Goal: Task Accomplishment & Management: Use online tool/utility

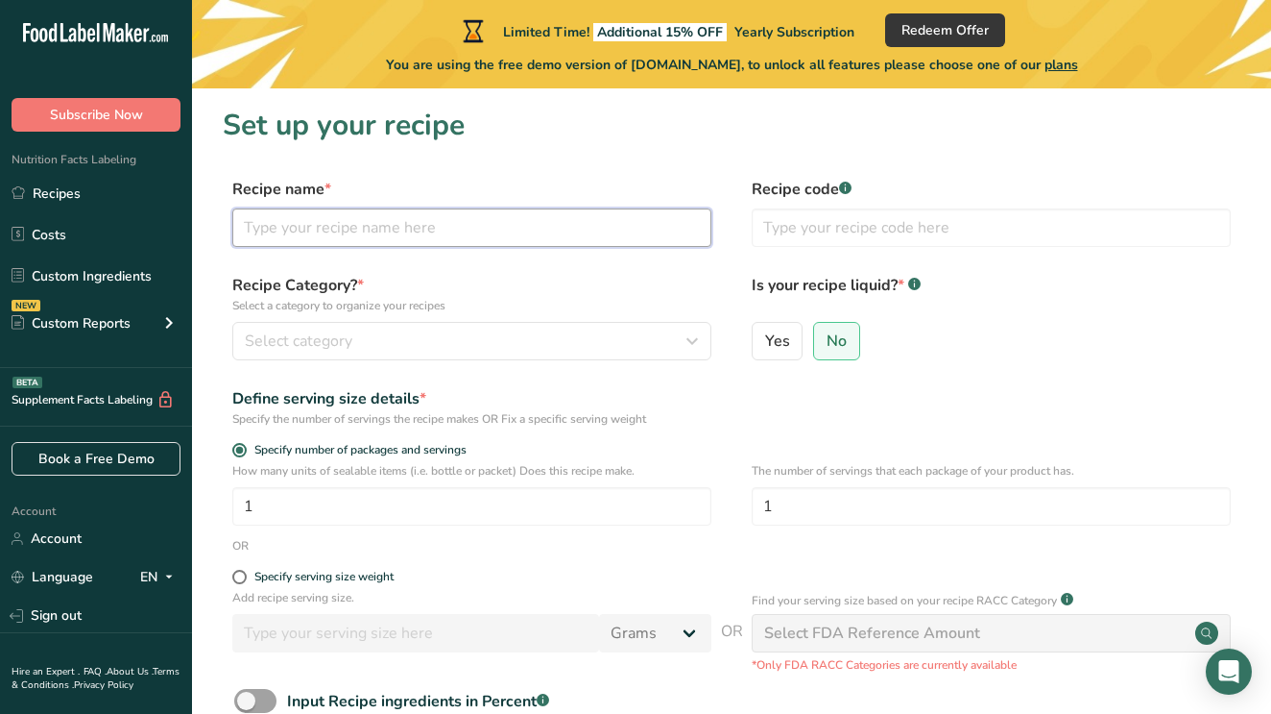
click at [393, 218] on input "text" at bounding box center [471, 227] width 479 height 38
type input "Oliver's Pimento Cheese"
click at [289, 328] on button "Select category" at bounding box center [471, 341] width 479 height 38
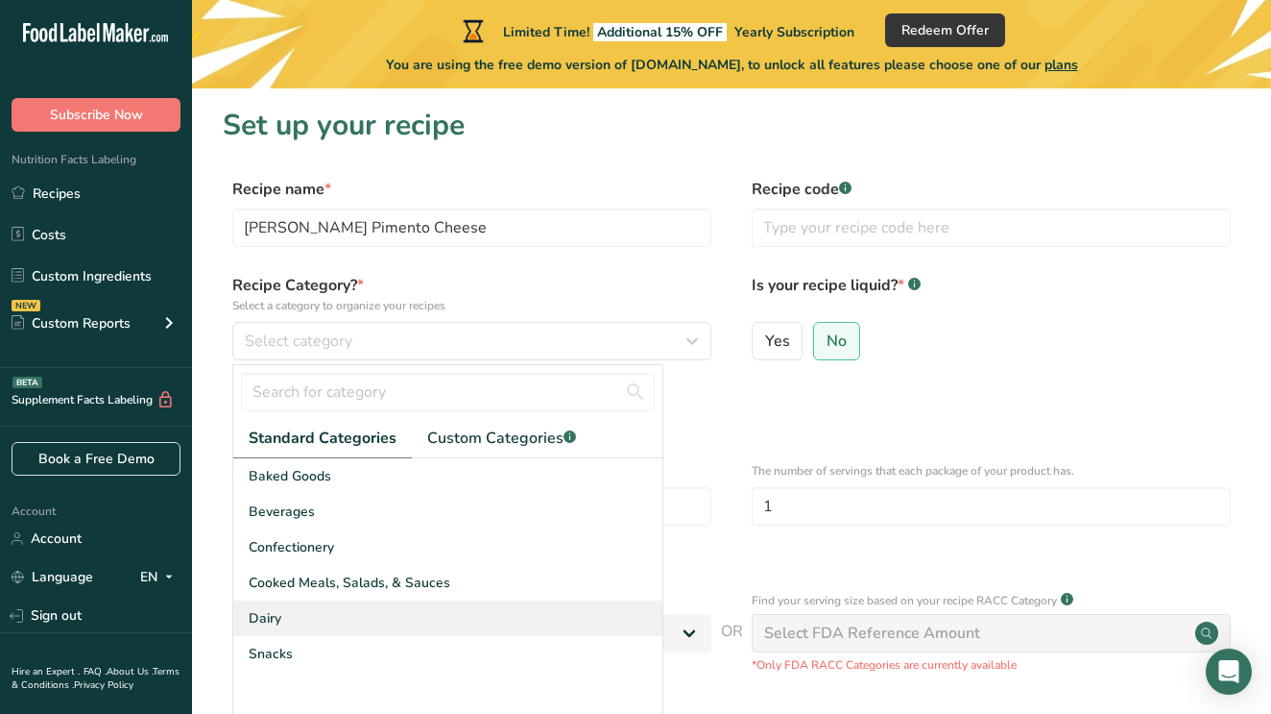
click at [293, 602] on div "Dairy" at bounding box center [447, 618] width 429 height 36
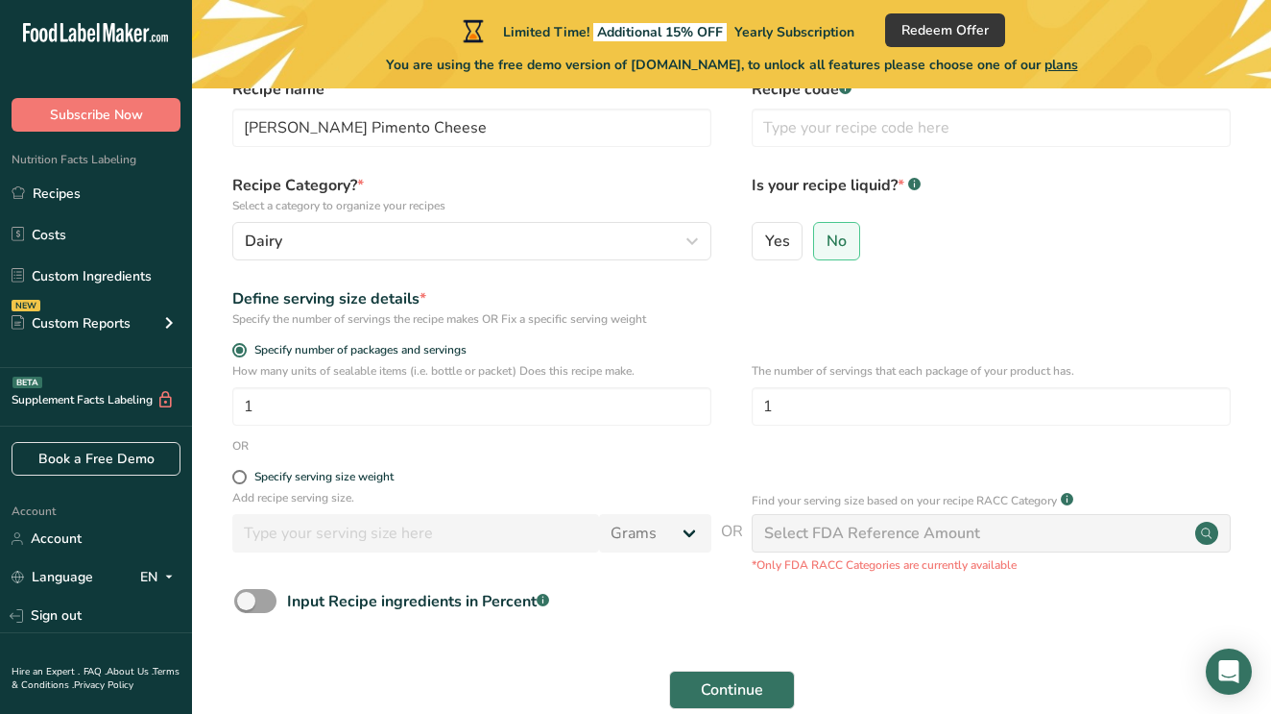
scroll to position [101, 0]
click at [888, 414] on input "1" at bounding box center [991, 405] width 479 height 38
type input "11"
click at [298, 401] on input "1" at bounding box center [471, 405] width 479 height 38
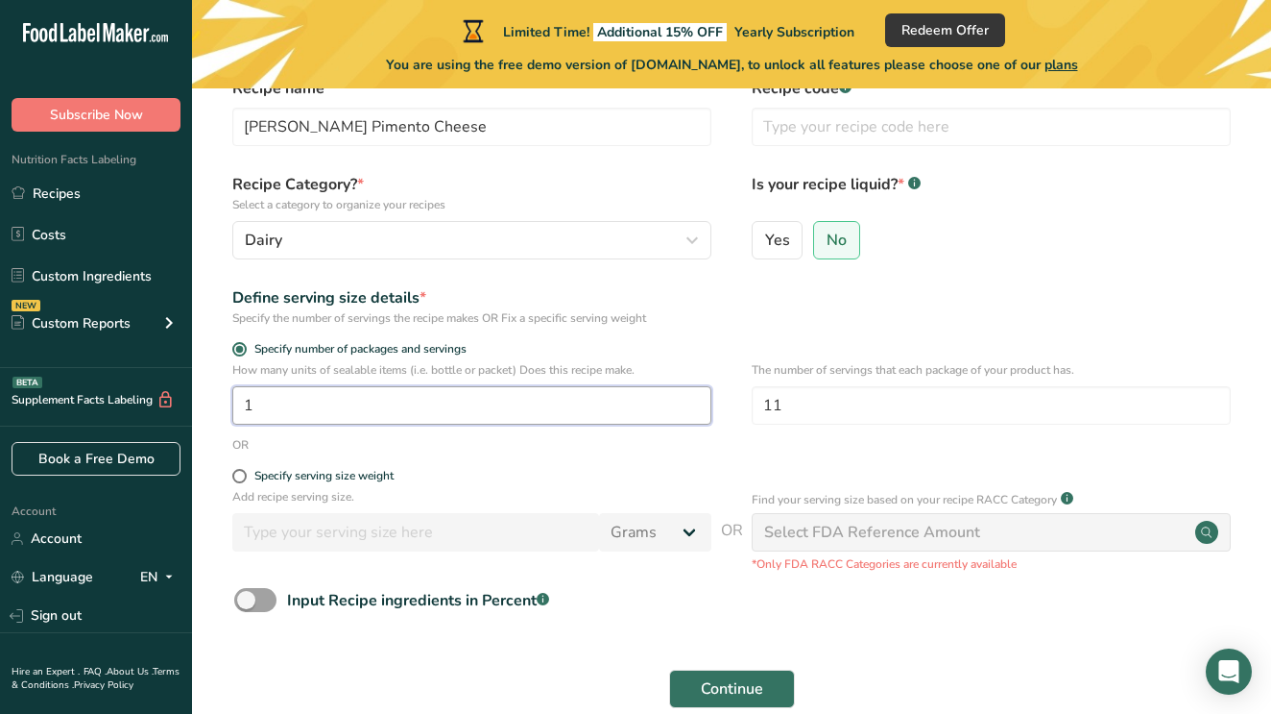
click at [298, 401] on input "1" at bounding box center [471, 405] width 479 height 38
click at [251, 605] on span at bounding box center [255, 600] width 42 height 24
click at [247, 605] on input "Input Recipe ingredients in Percent .a-a{fill:#347362;}.b-a{fill:#fff;}" at bounding box center [240, 599] width 12 height 12
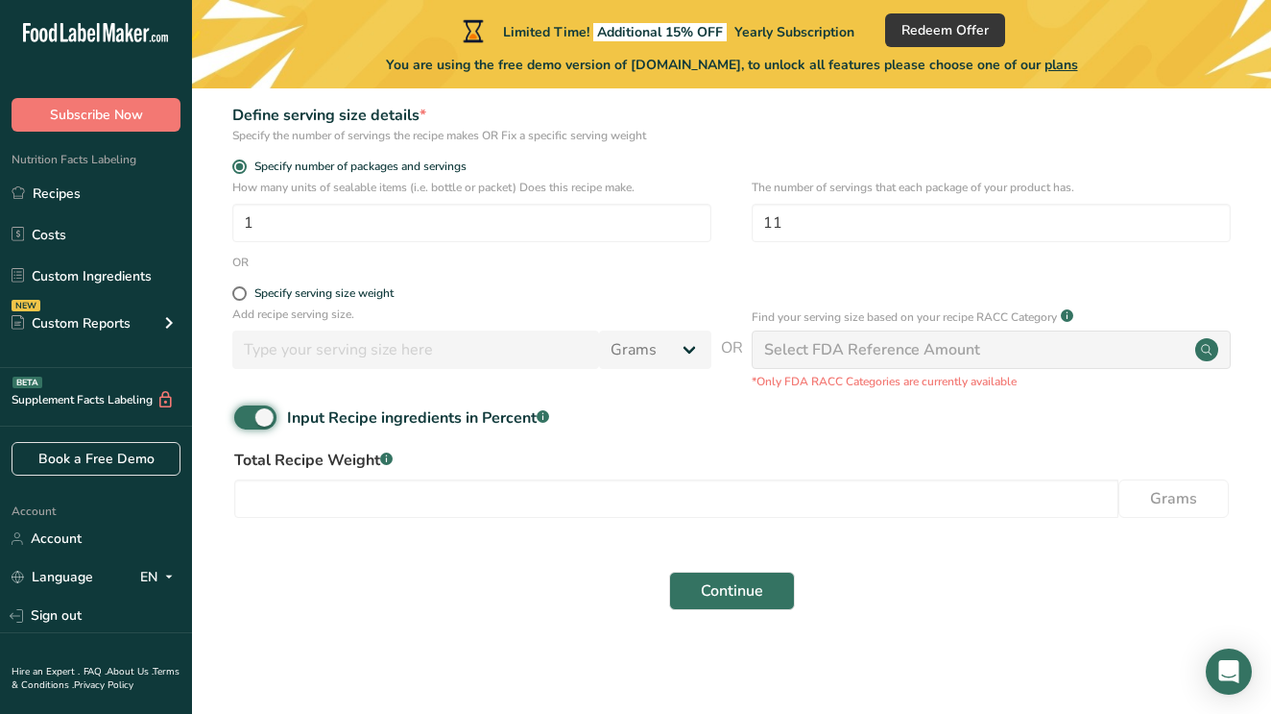
scroll to position [282, 0]
click at [259, 419] on span at bounding box center [255, 418] width 42 height 24
click at [247, 419] on input "Input Recipe ingredients in Percent .a-a{fill:#347362;}.b-a{fill:#fff;}" at bounding box center [240, 418] width 12 height 12
checkbox input "false"
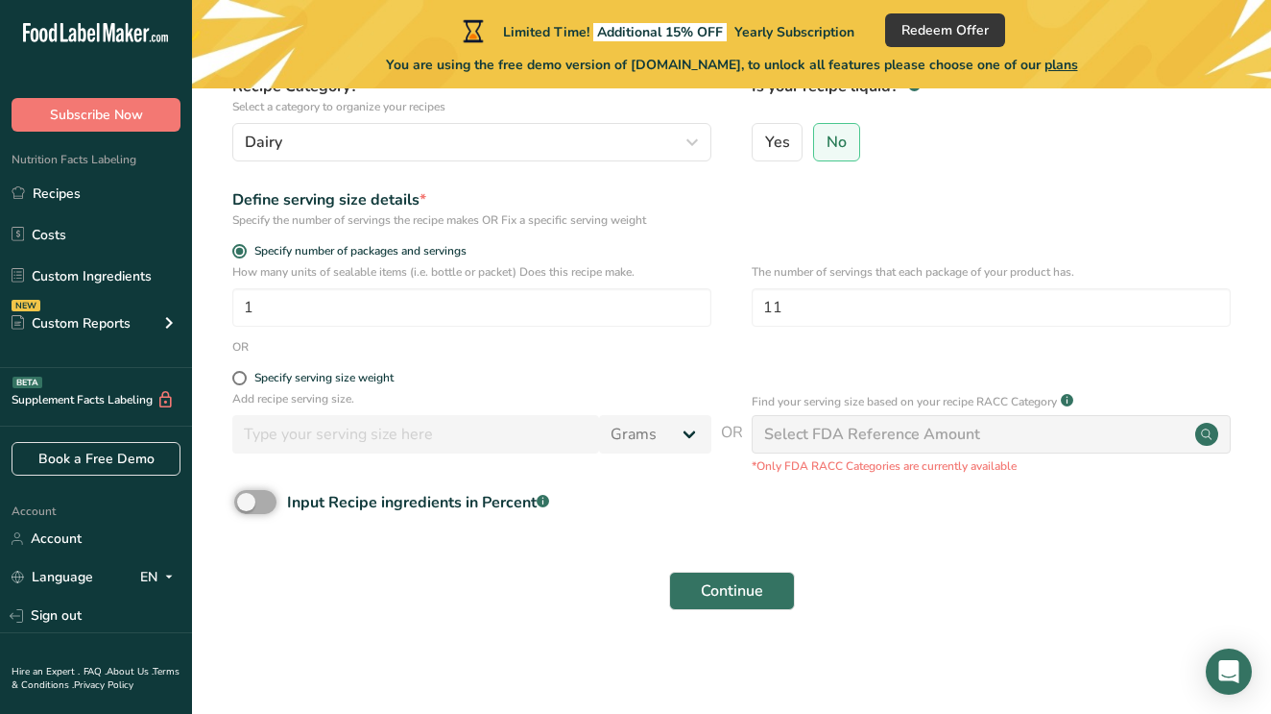
scroll to position [198, 0]
click at [525, 429] on input "number" at bounding box center [415, 435] width 367 height 38
click at [313, 326] on input "1" at bounding box center [471, 308] width 479 height 38
type input "6"
click at [709, 580] on span "Continue" at bounding box center [732, 591] width 62 height 23
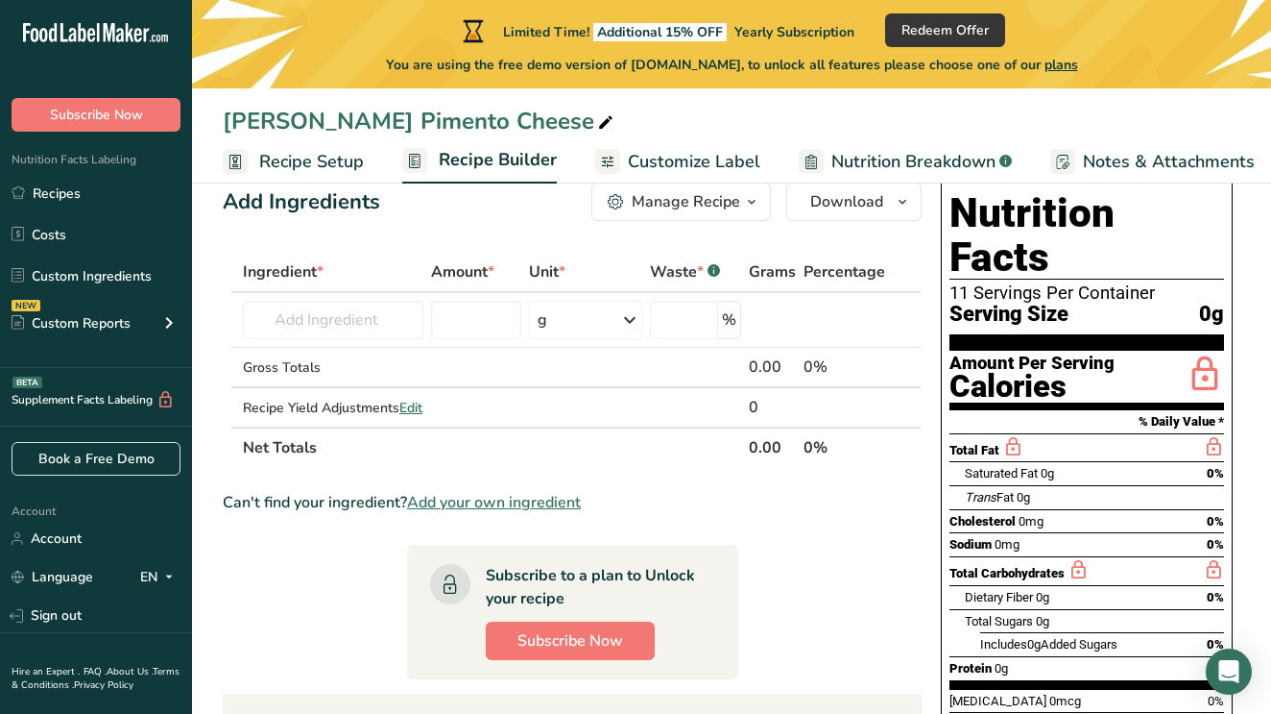
scroll to position [43, 0]
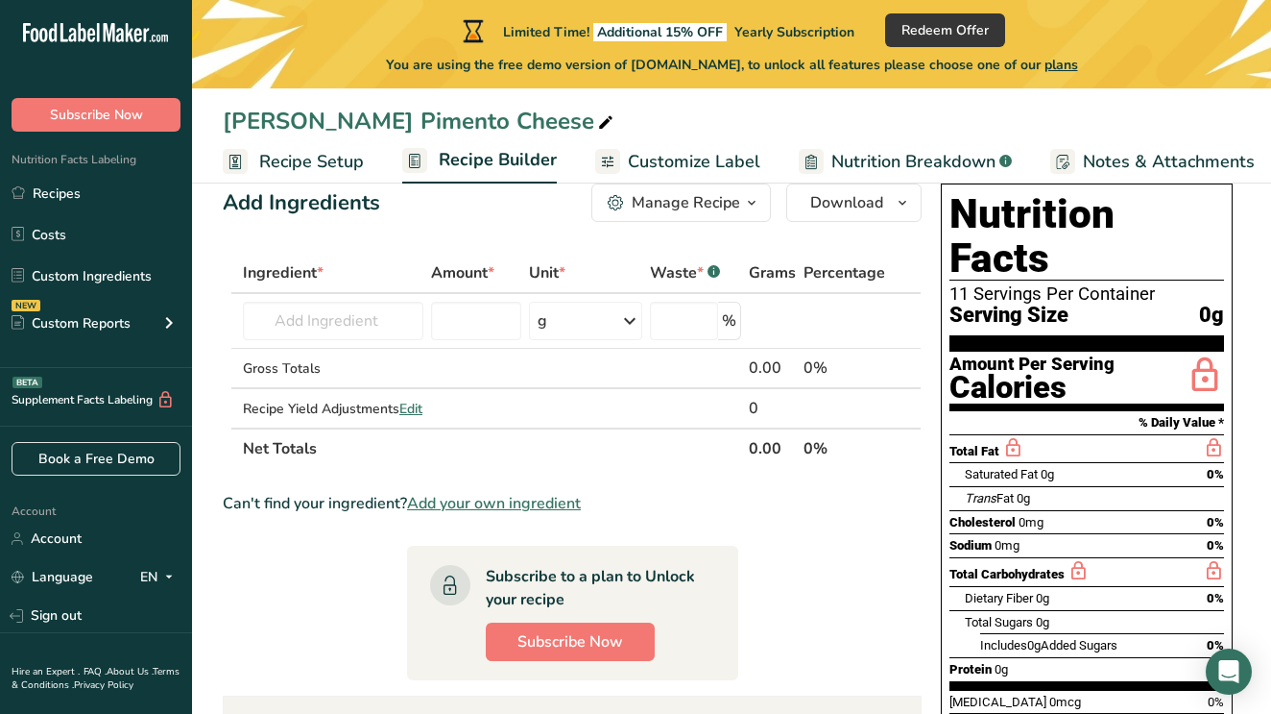
click at [690, 164] on span "Customize Label" at bounding box center [694, 162] width 133 height 26
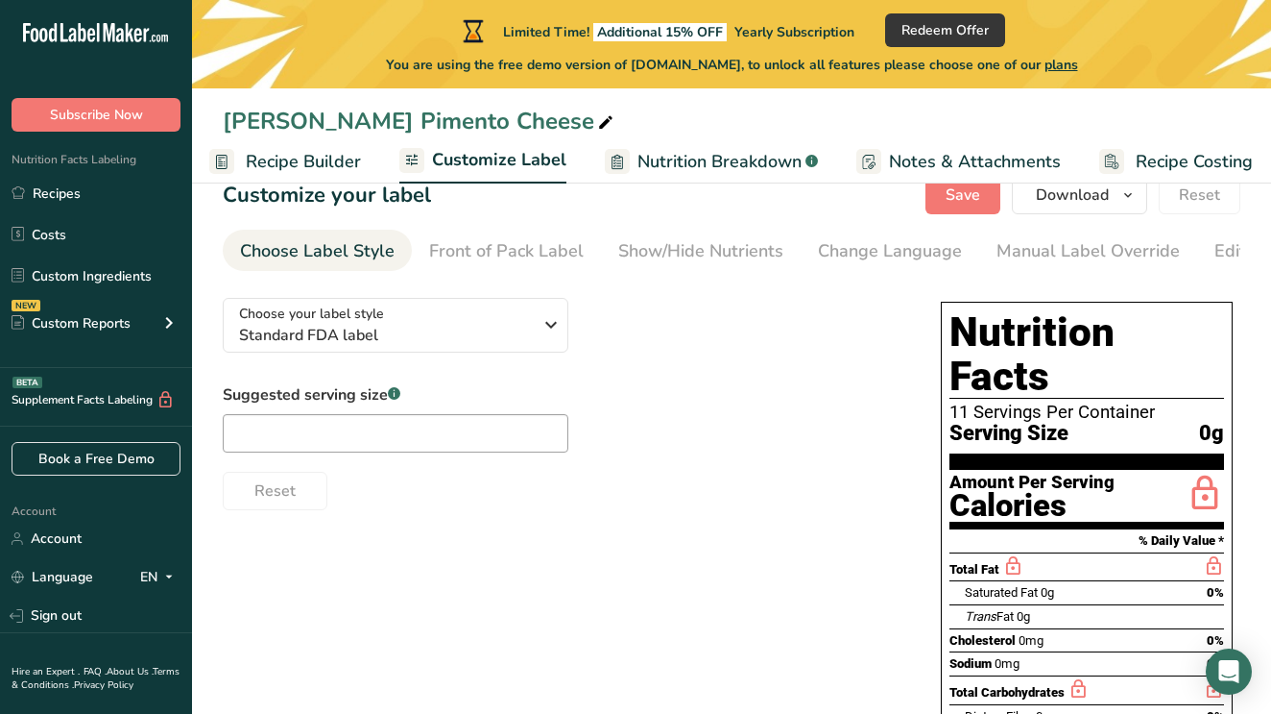
scroll to position [0, 206]
click at [417, 335] on span "Standard FDA label" at bounding box center [385, 335] width 293 height 23
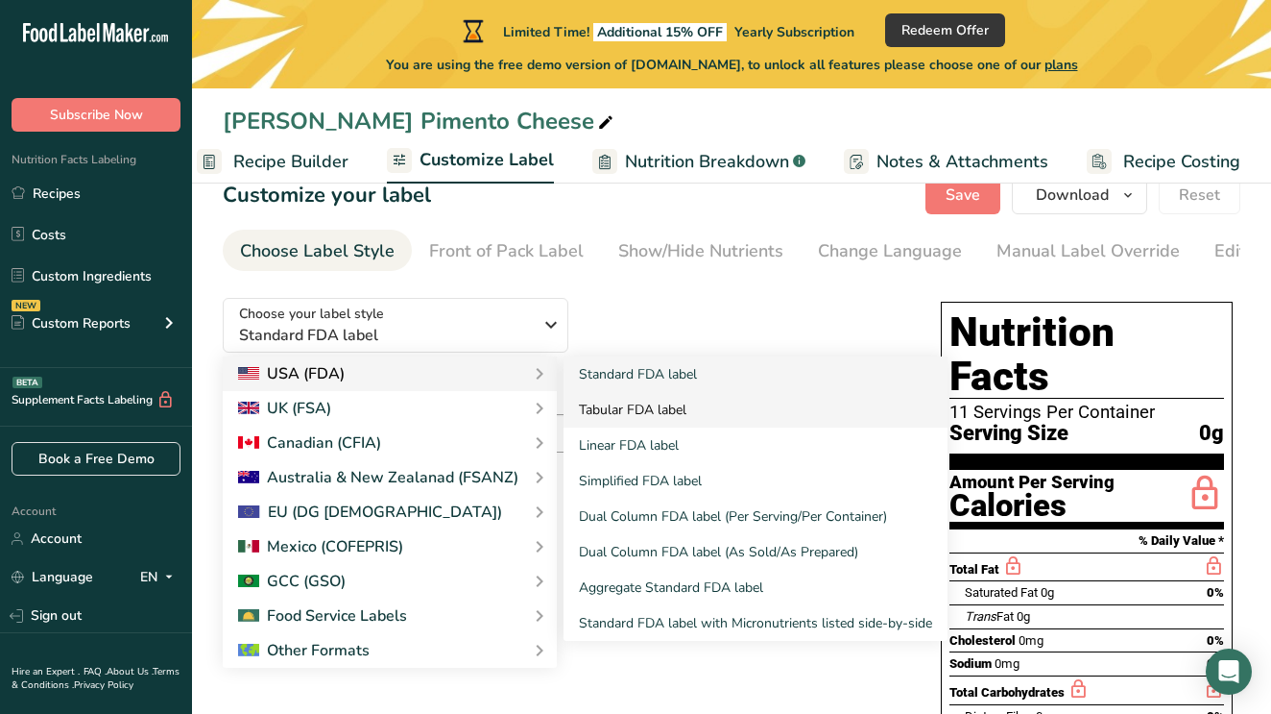
click at [618, 406] on link "Tabular FDA label" at bounding box center [756, 410] width 384 height 36
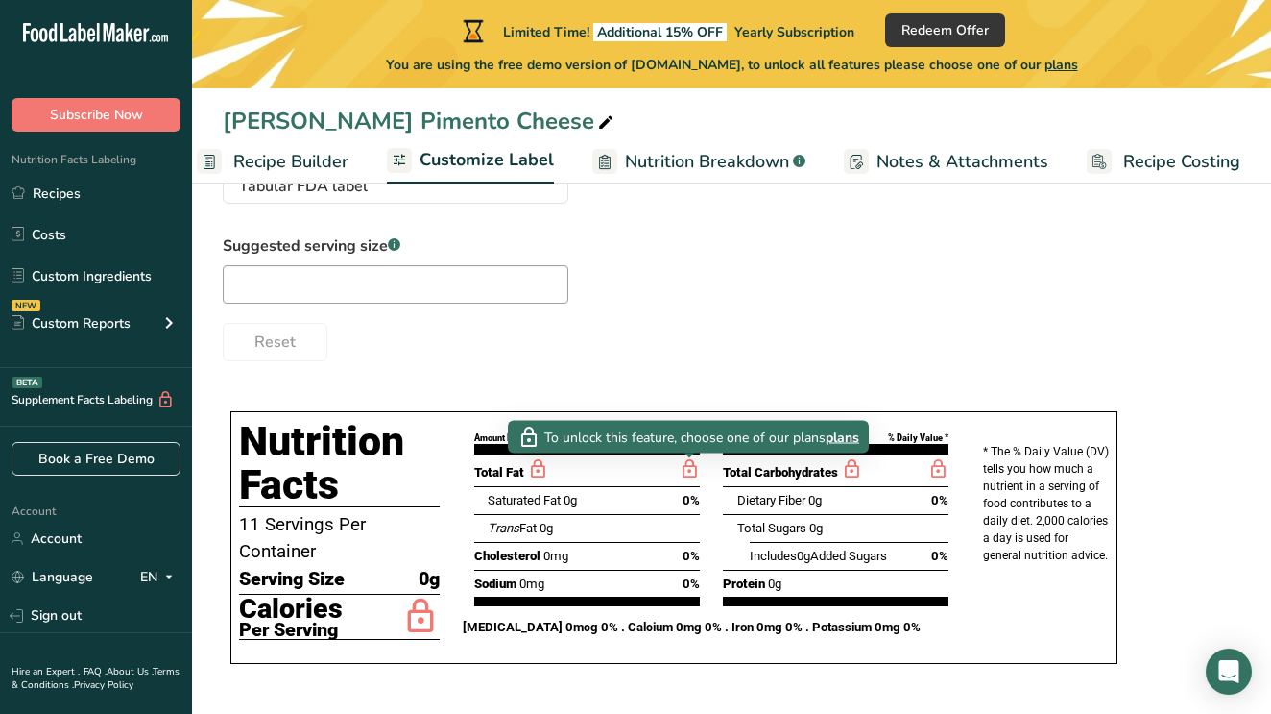
scroll to position [191, 0]
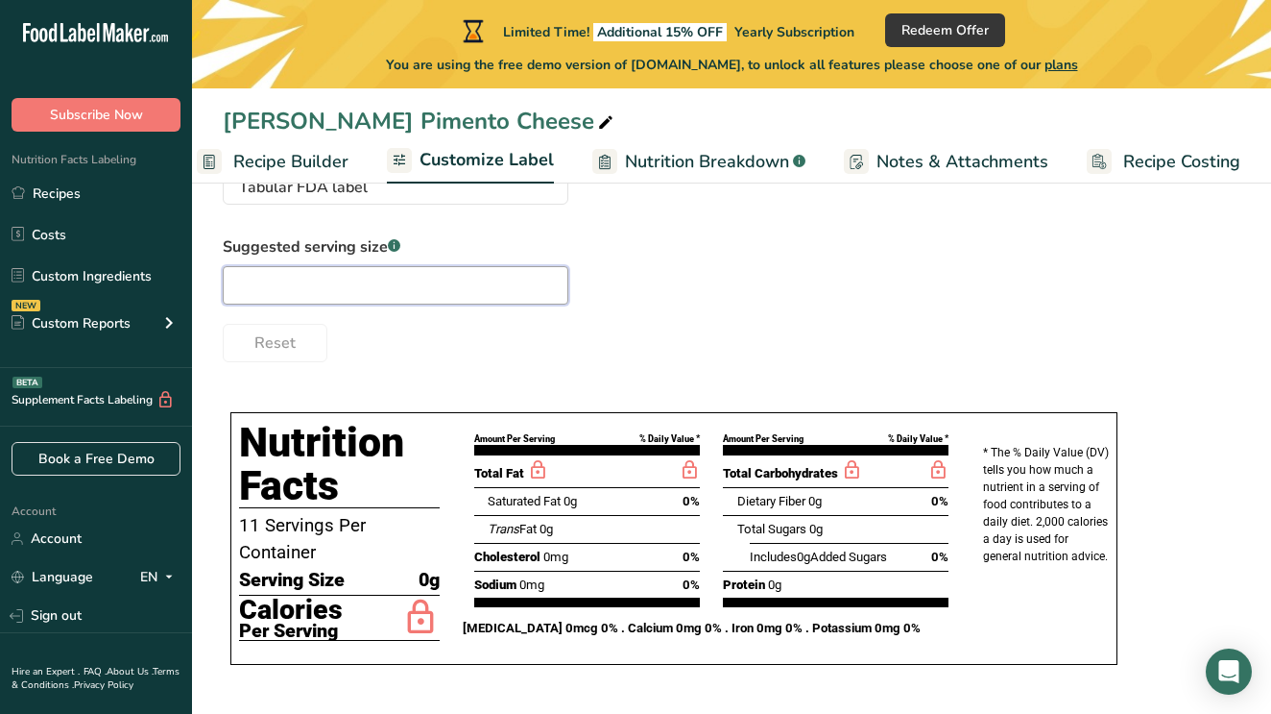
click at [432, 285] on input "text" at bounding box center [396, 285] width 346 height 38
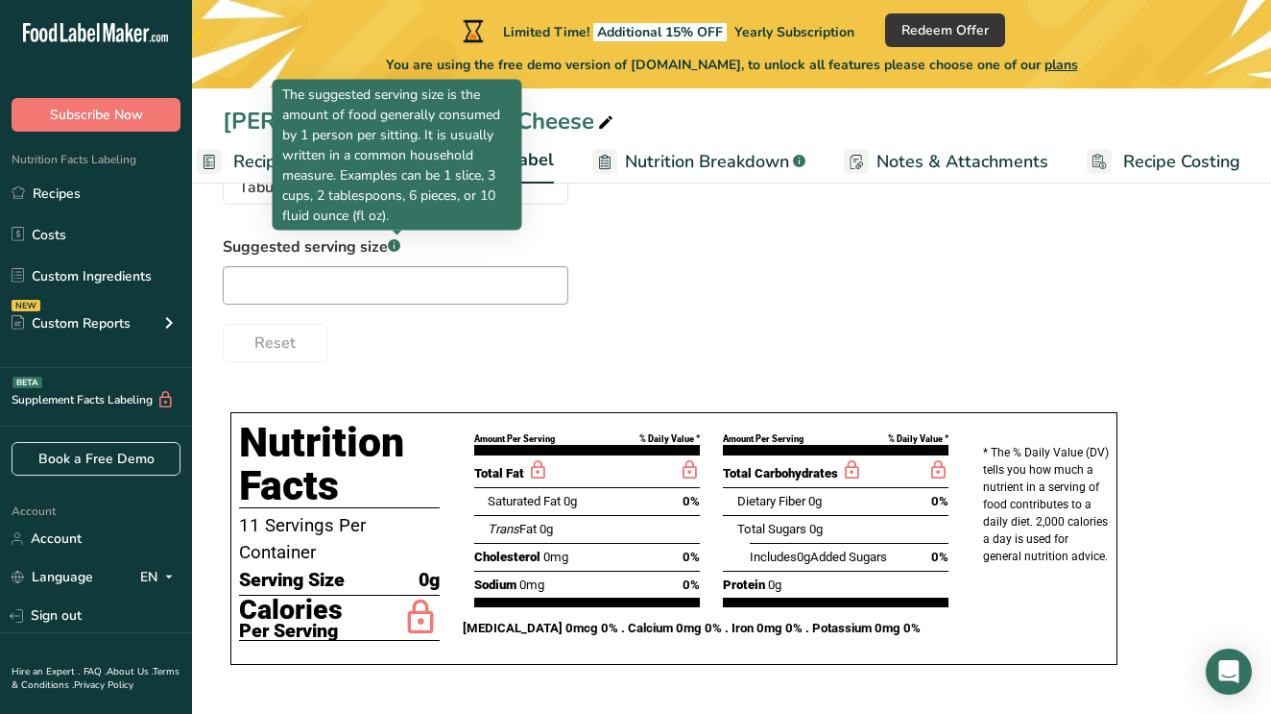
click at [539, 167] on span "Customize Label" at bounding box center [487, 160] width 134 height 26
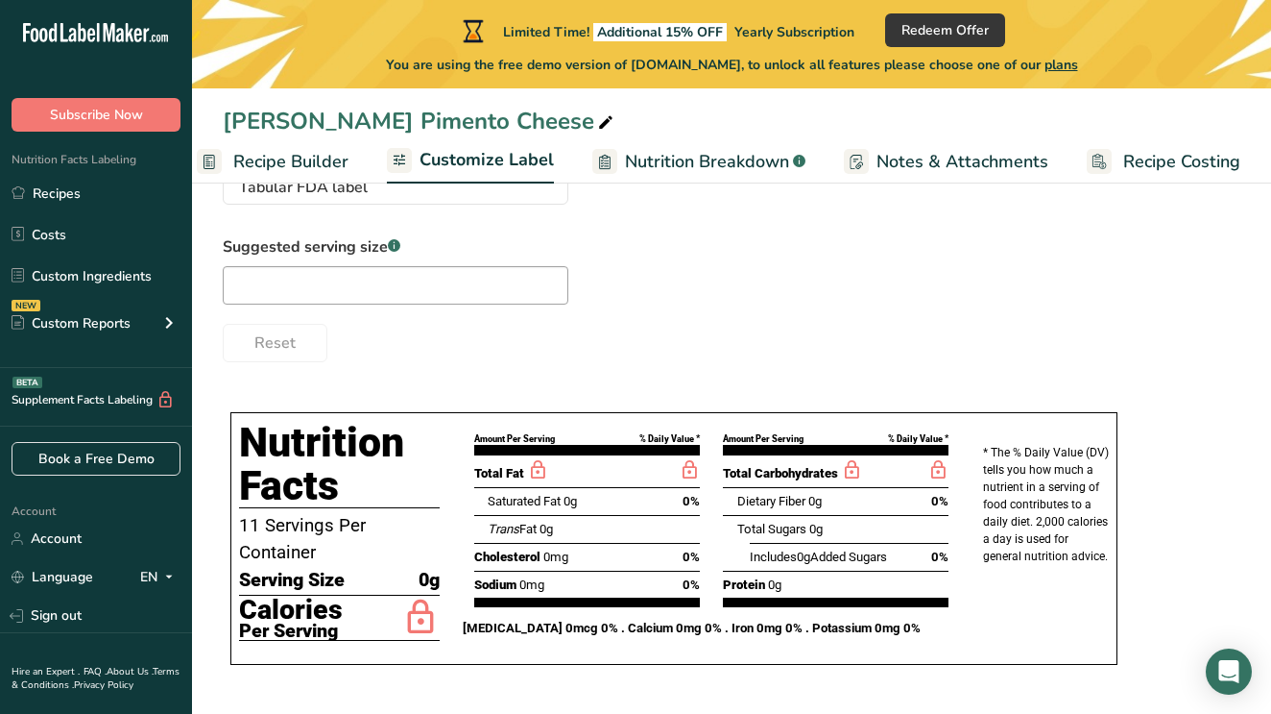
click at [520, 158] on span "Customize Label" at bounding box center [487, 160] width 134 height 26
click at [392, 164] on icon at bounding box center [399, 160] width 15 height 24
click at [406, 148] on div at bounding box center [399, 160] width 25 height 25
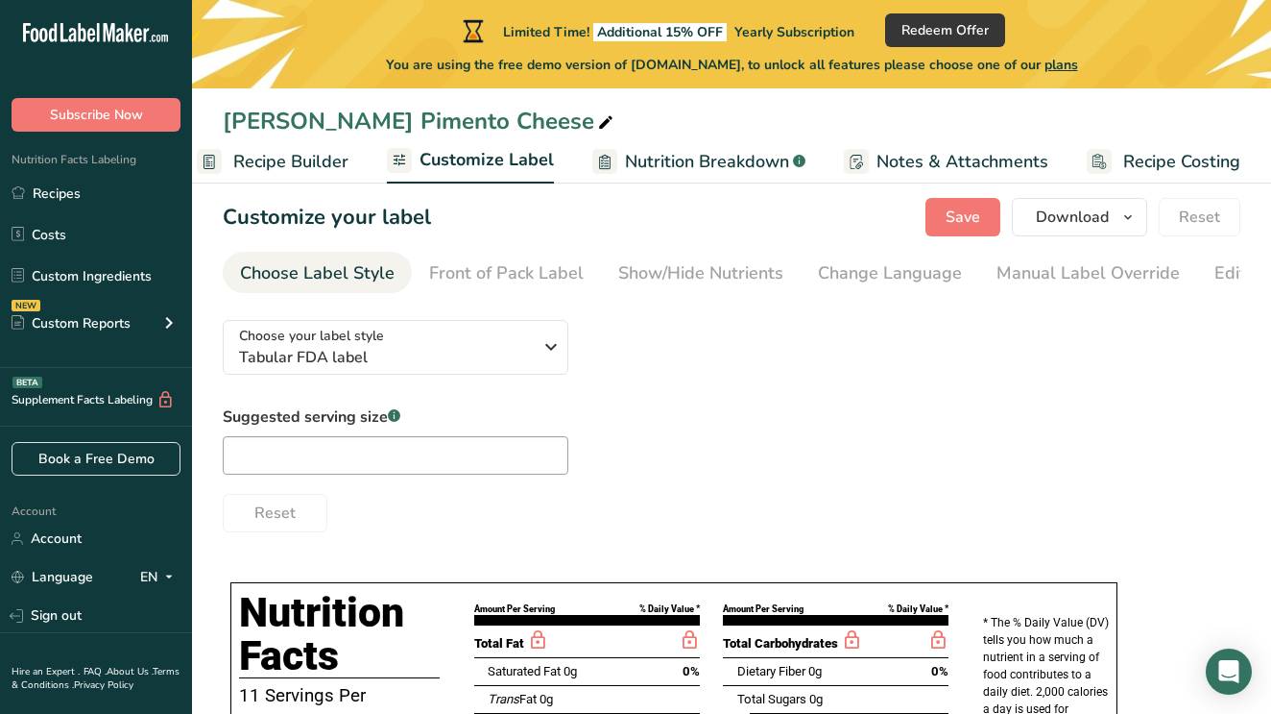
scroll to position [0, 0]
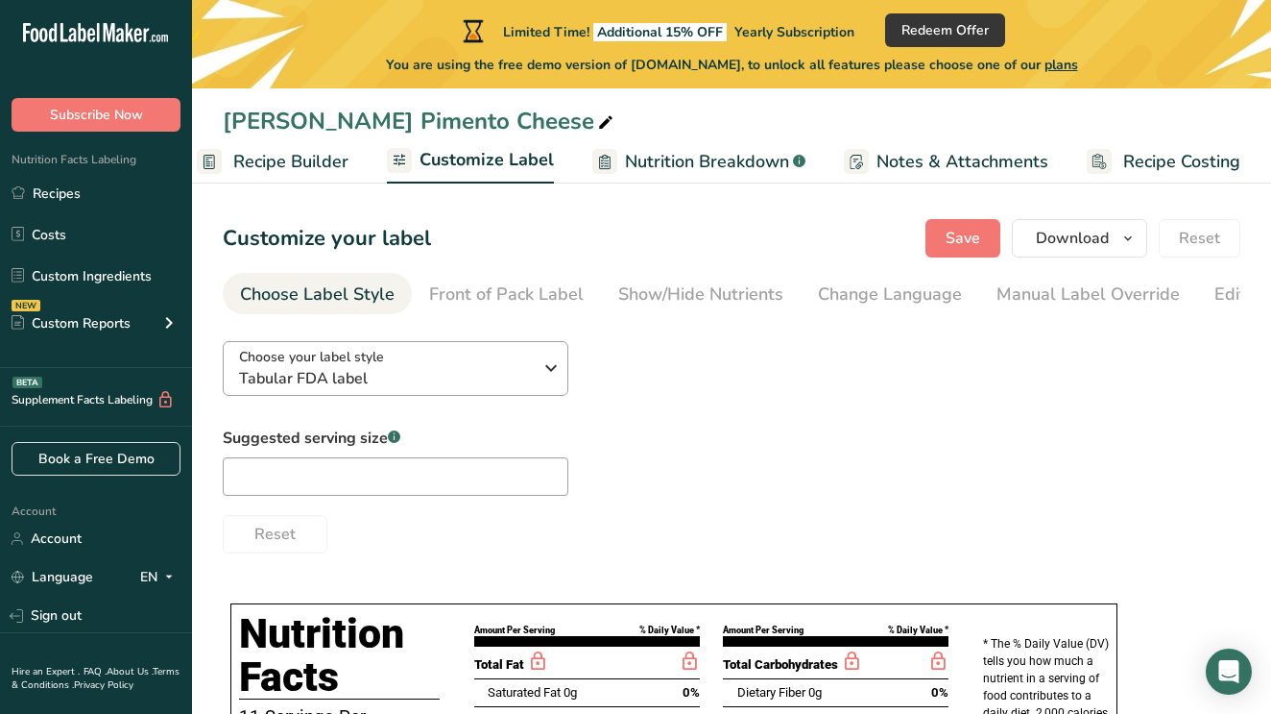
click at [457, 385] on span "Tabular FDA label" at bounding box center [385, 378] width 293 height 23
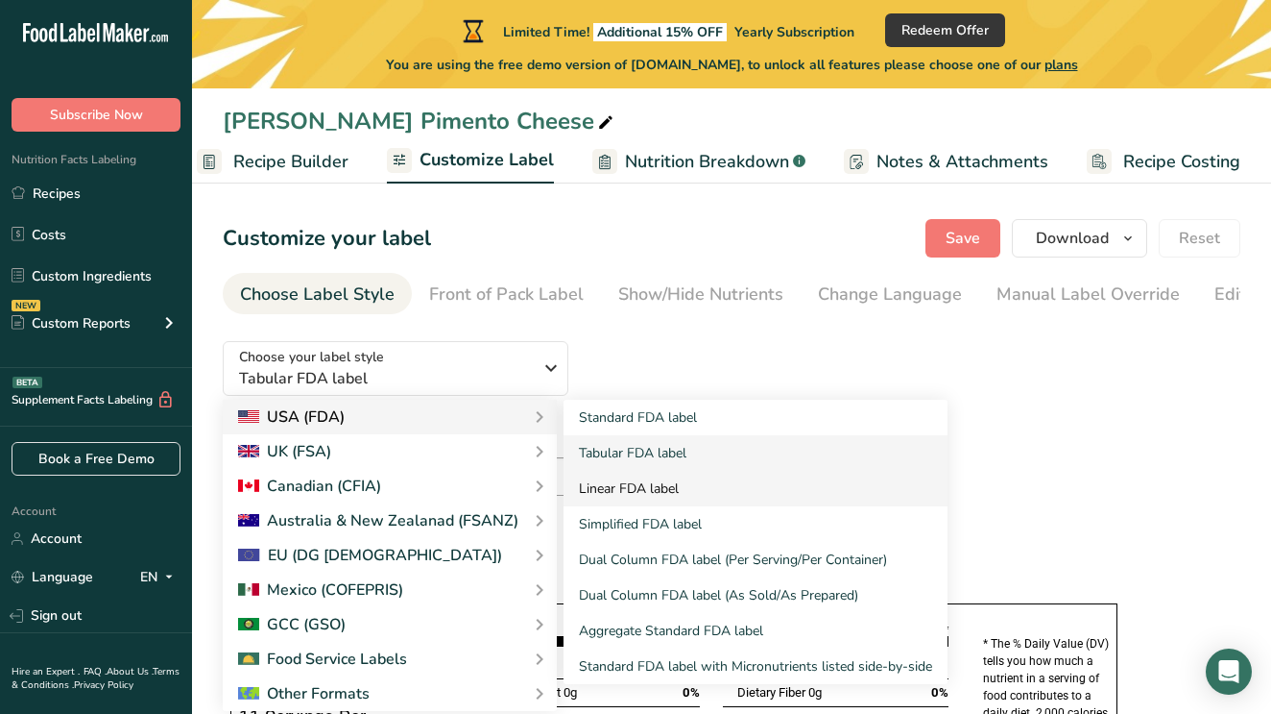
click at [603, 486] on link "Linear FDA label" at bounding box center [756, 489] width 384 height 36
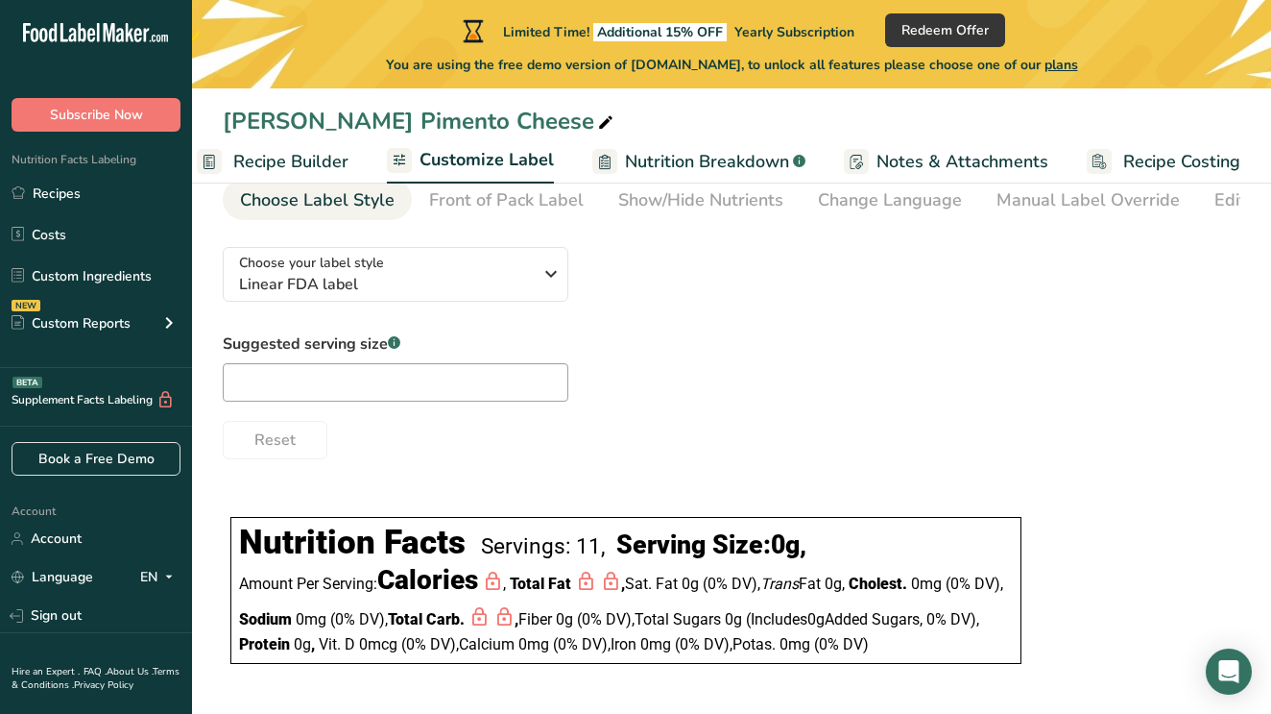
scroll to position [124, 0]
click at [414, 253] on div "Choose your label style Linear FDA label" at bounding box center [385, 274] width 293 height 43
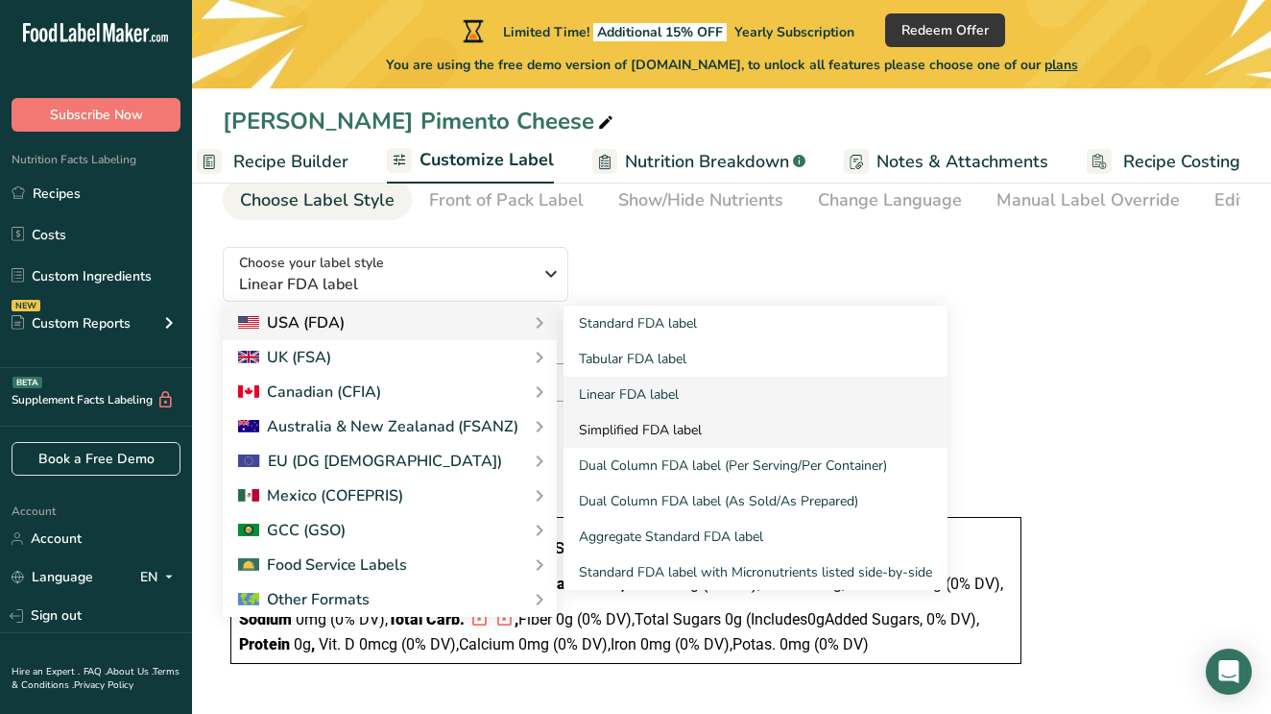
click at [642, 412] on link "Simplified FDA label" at bounding box center [756, 430] width 384 height 36
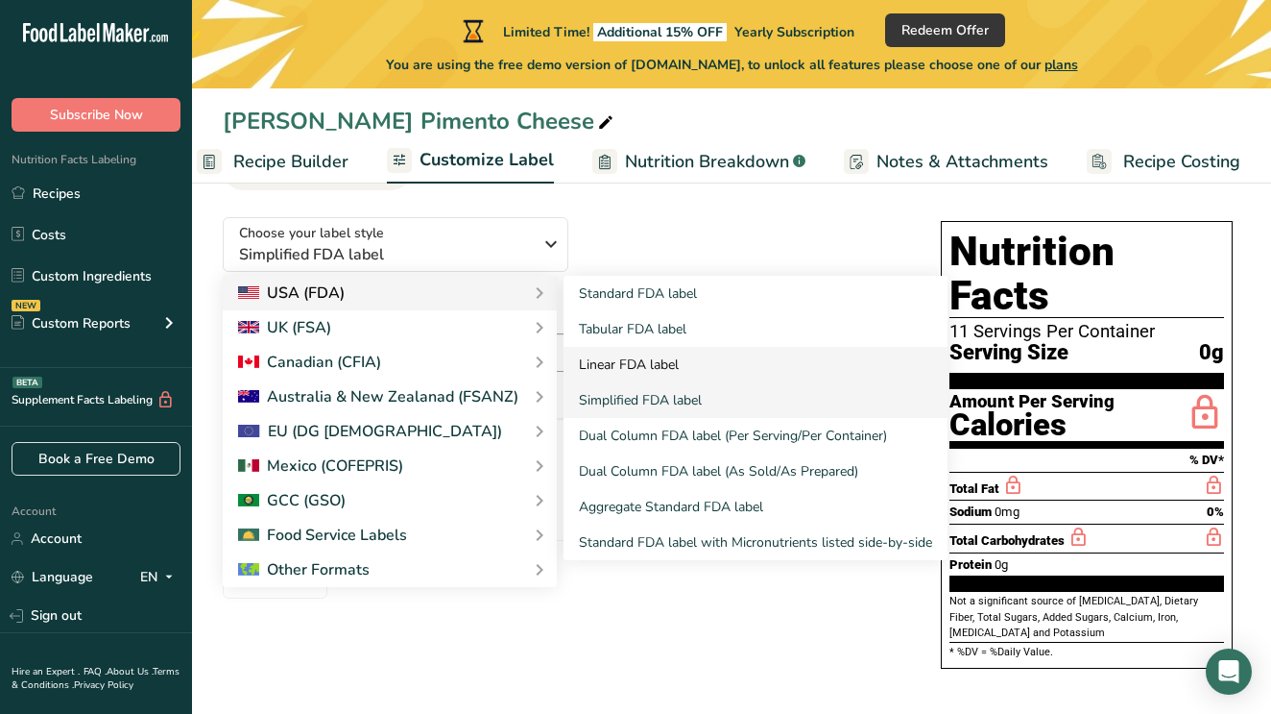
scroll to position [84, 0]
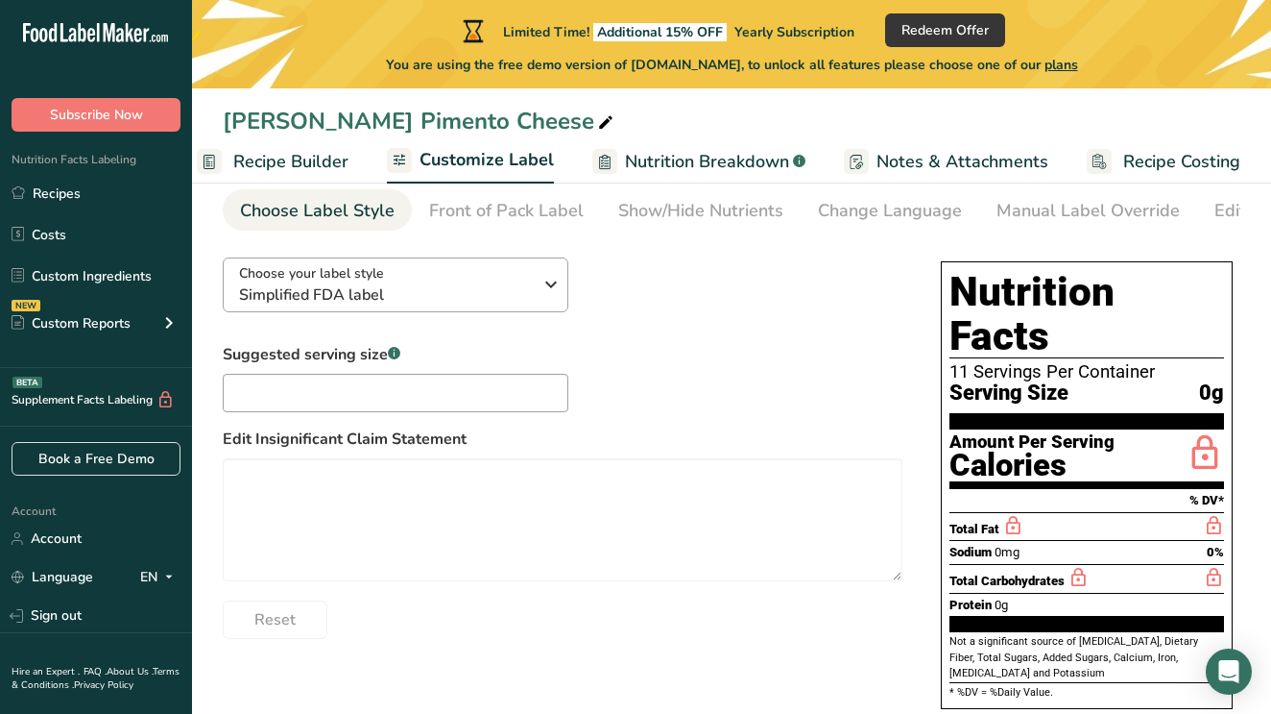
click at [319, 287] on span "Simplified FDA label" at bounding box center [385, 294] width 293 height 23
